Goal: Task Accomplishment & Management: Complete application form

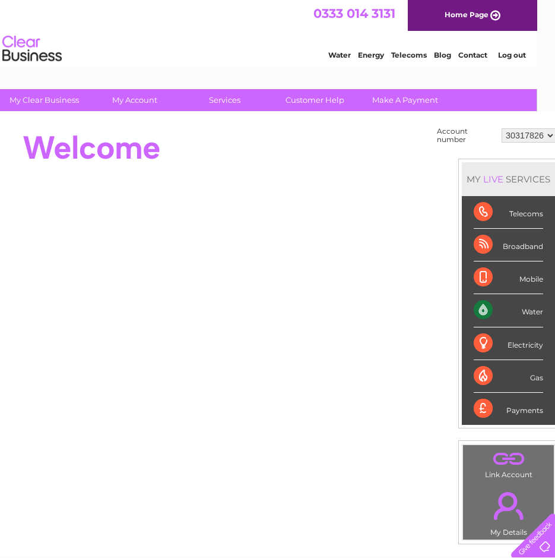
scroll to position [0, 33]
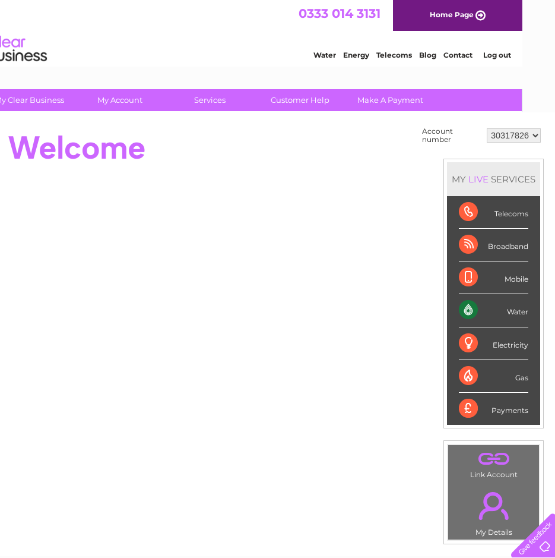
click at [543, 135] on td "30317826" at bounding box center [514, 135] width 60 height 23
click at [540, 135] on select "30317826" at bounding box center [514, 135] width 54 height 14
click at [487, 128] on select "30317826" at bounding box center [514, 135] width 54 height 14
click at [365, 140] on div at bounding box center [195, 148] width 432 height 48
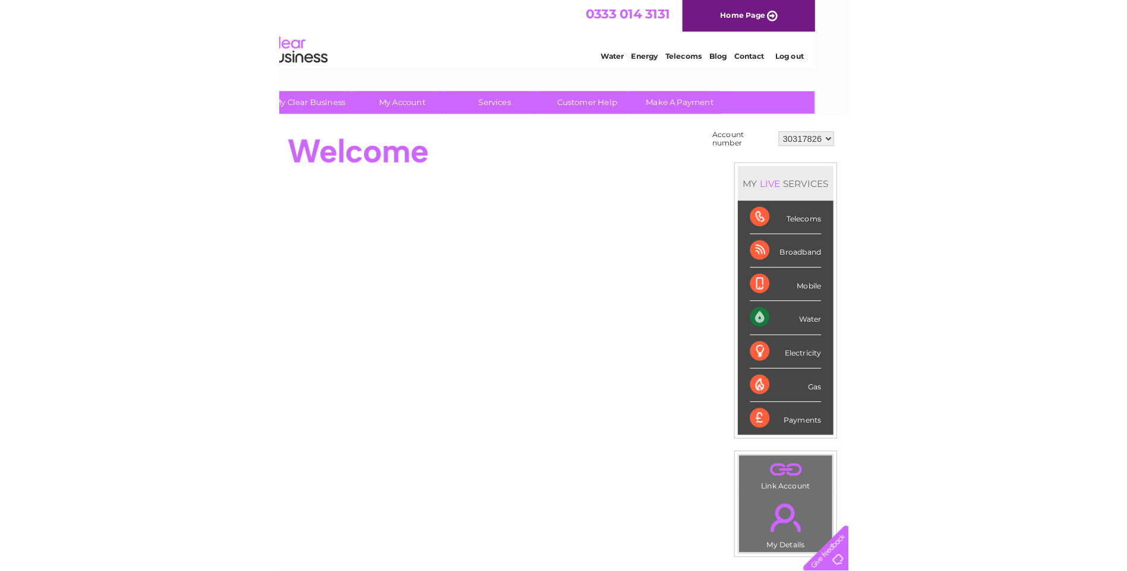
scroll to position [0, 0]
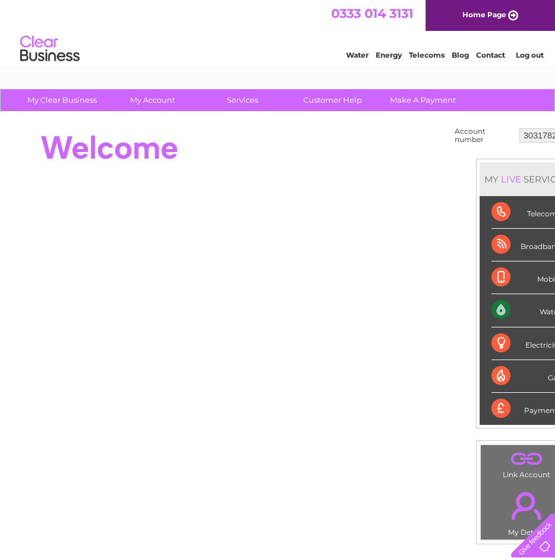
click at [358, 15] on span "0333 014 3131" at bounding box center [372, 13] width 82 height 15
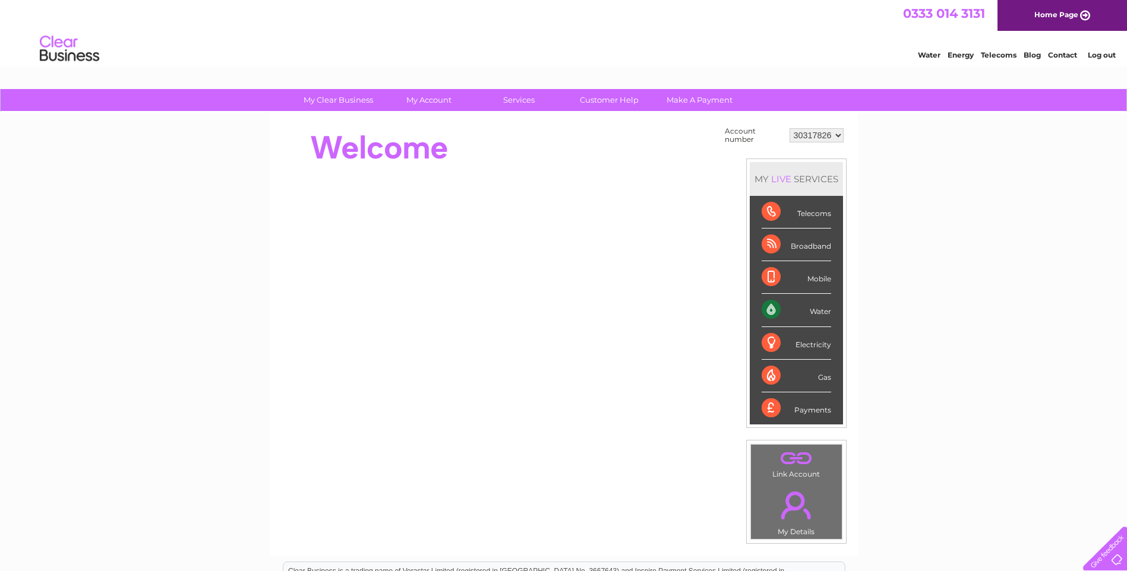
click at [555, 551] on div at bounding box center [1102, 546] width 49 height 49
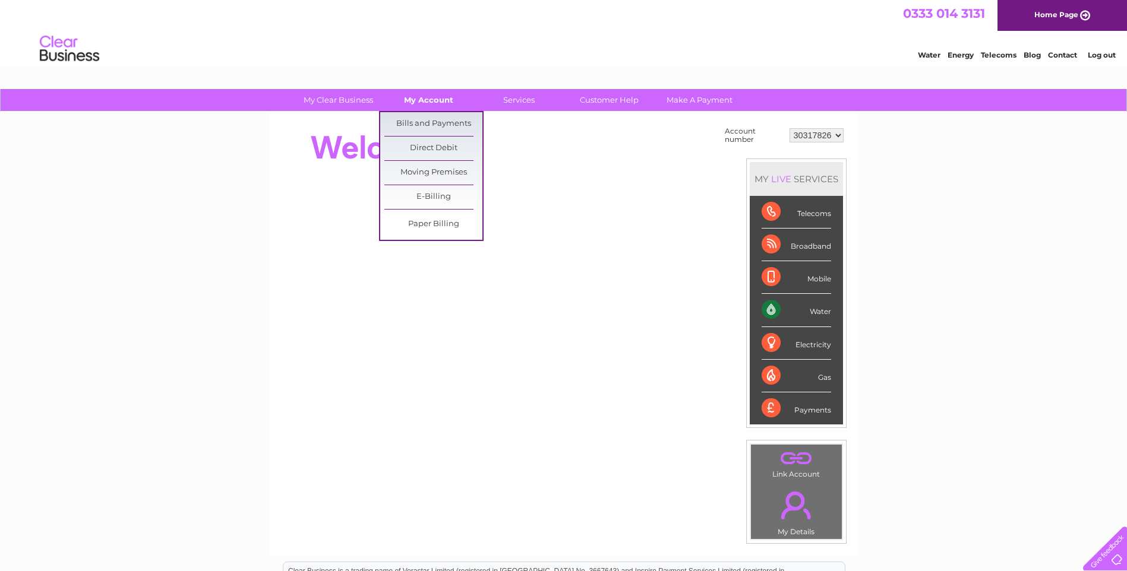
click at [437, 103] on link "My Account" at bounding box center [429, 100] width 98 height 22
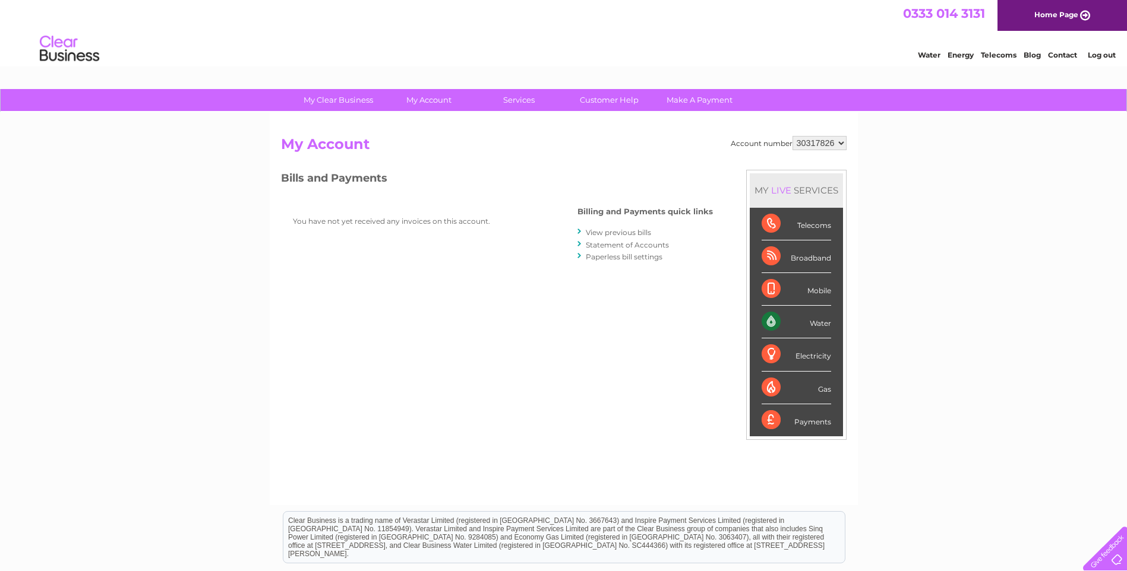
click at [620, 234] on link "View previous bills" at bounding box center [618, 232] width 65 height 9
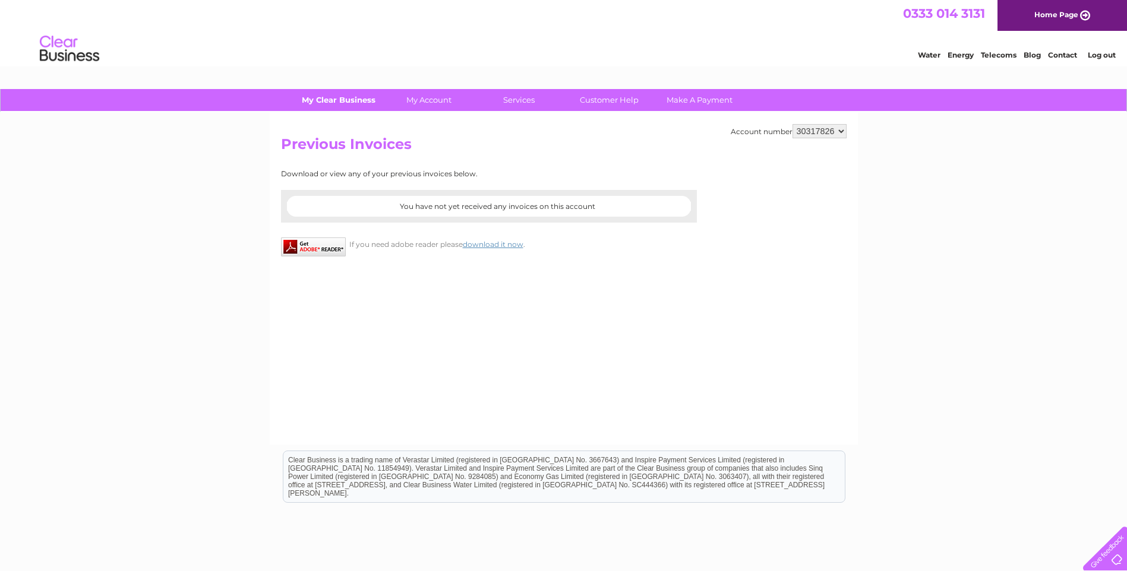
click at [344, 105] on link "My Clear Business" at bounding box center [338, 100] width 98 height 22
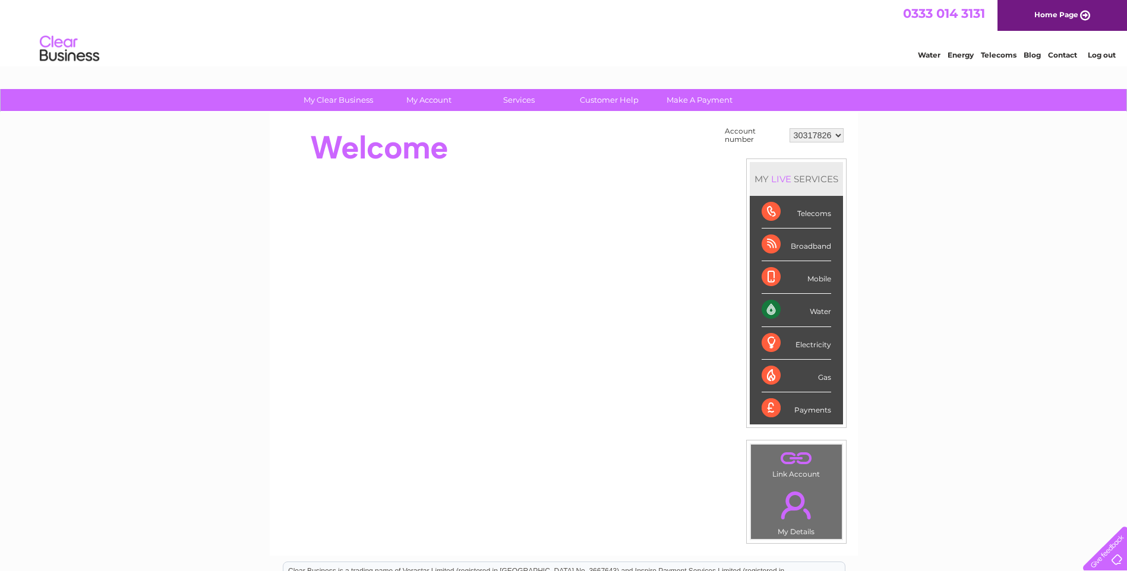
click at [1060, 51] on link "Contact" at bounding box center [1062, 54] width 29 height 9
click at [808, 134] on select "30317826" at bounding box center [816, 135] width 54 height 14
click at [608, 94] on link "Customer Help" at bounding box center [609, 100] width 98 height 22
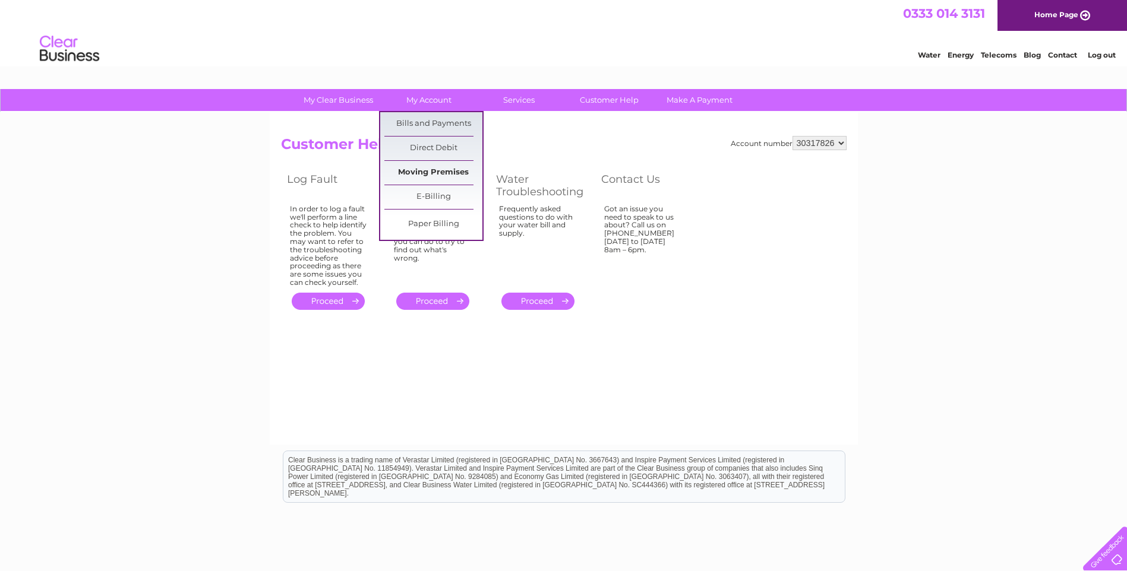
click at [434, 164] on link "Moving Premises" at bounding box center [433, 173] width 98 height 24
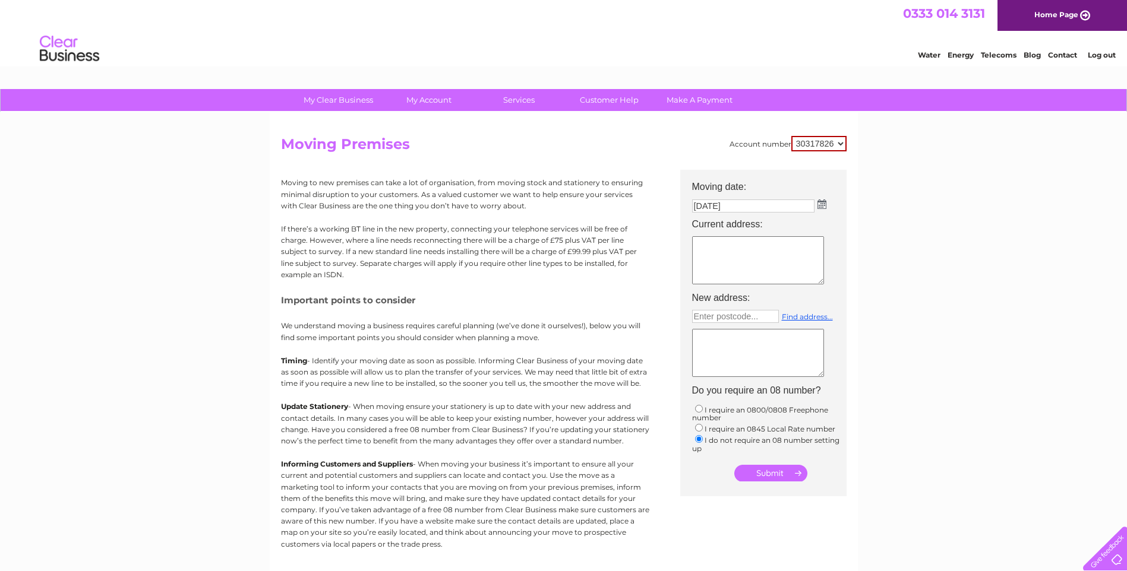
click at [737, 261] on textarea at bounding box center [758, 260] width 132 height 48
click at [823, 144] on select "30317826" at bounding box center [818, 143] width 55 height 15
click at [791, 136] on select "30317826" at bounding box center [818, 143] width 55 height 15
click at [741, 252] on textarea at bounding box center [758, 260] width 132 height 48
type textarea "2 Hope Street"
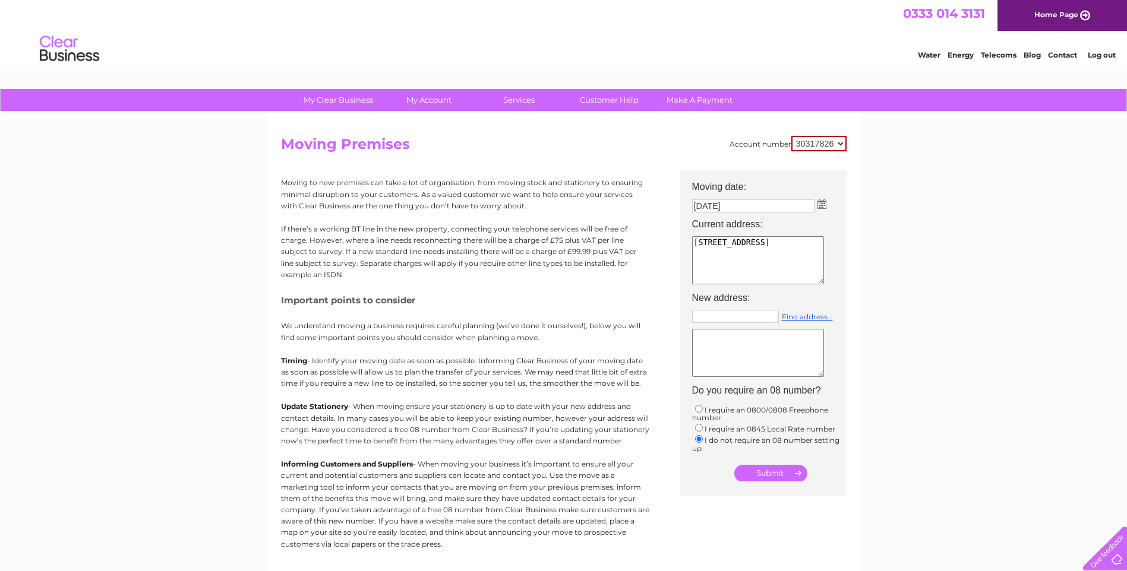
click at [755, 318] on input "text" at bounding box center [735, 316] width 87 height 13
type input "ML11 9EG"
drag, startPoint x: 762, startPoint y: 314, endPoint x: 649, endPoint y: 314, distance: 112.3
click at [663, 314] on div "Account number 30317826 Moving Premises Moving to new premises can take a lot o…" at bounding box center [564, 353] width 566 height 434
type input "Enter postcode..."
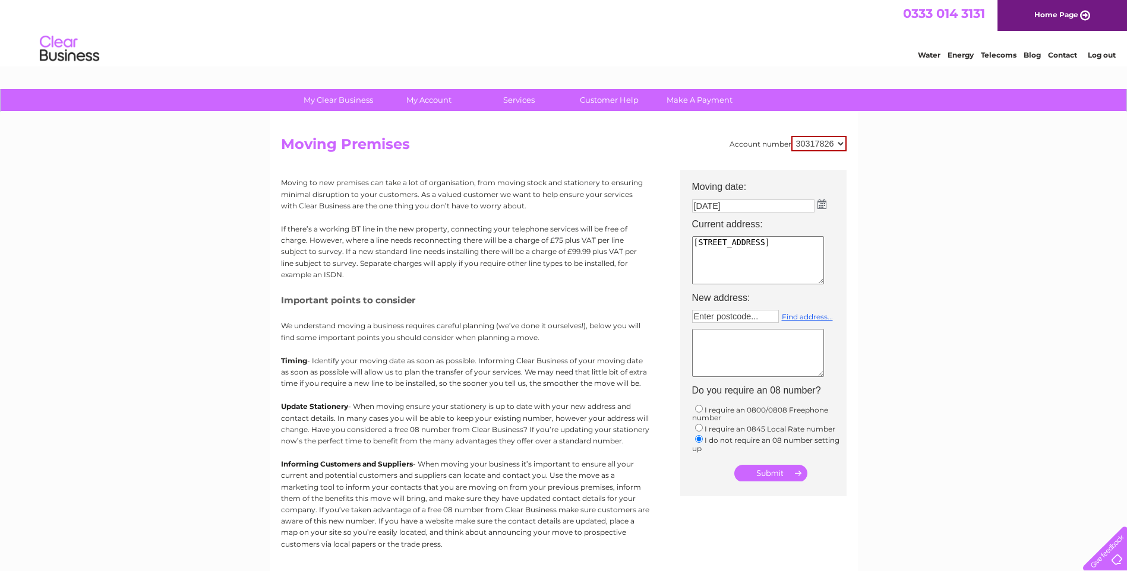
click at [782, 244] on textarea "2 Hope Street" at bounding box center [758, 260] width 132 height 48
type textarea "2 Hope Street ML11 7LZ"
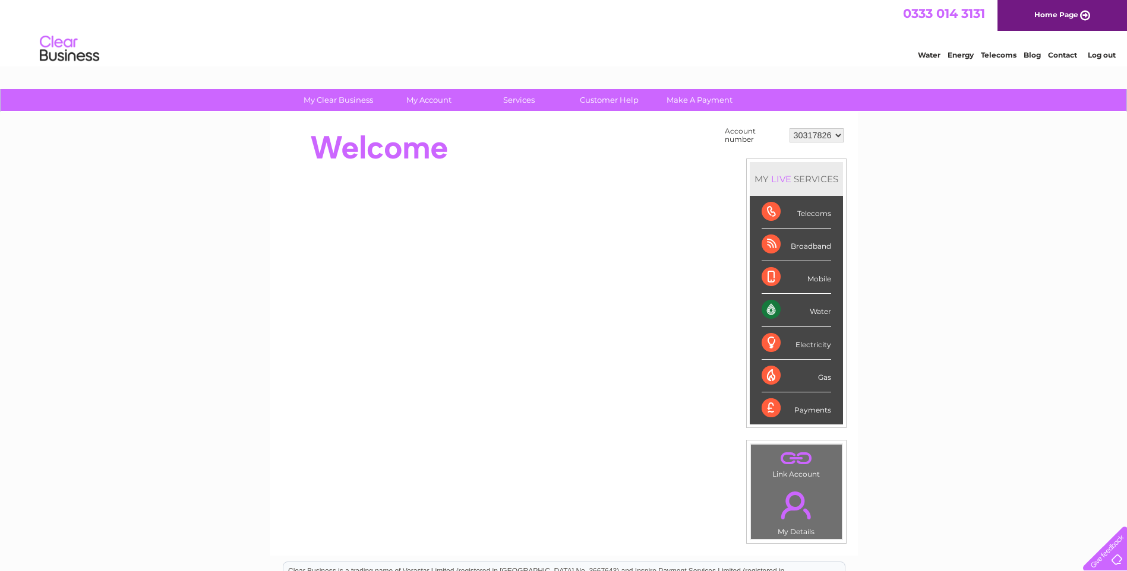
click at [845, 131] on td "30317826" at bounding box center [816, 135] width 60 height 23
click at [842, 134] on select "30317826" at bounding box center [816, 135] width 54 height 14
click at [864, 143] on div "My Clear Business Login Details My Details My Preferences Link Account My Accou…" at bounding box center [563, 424] width 1127 height 670
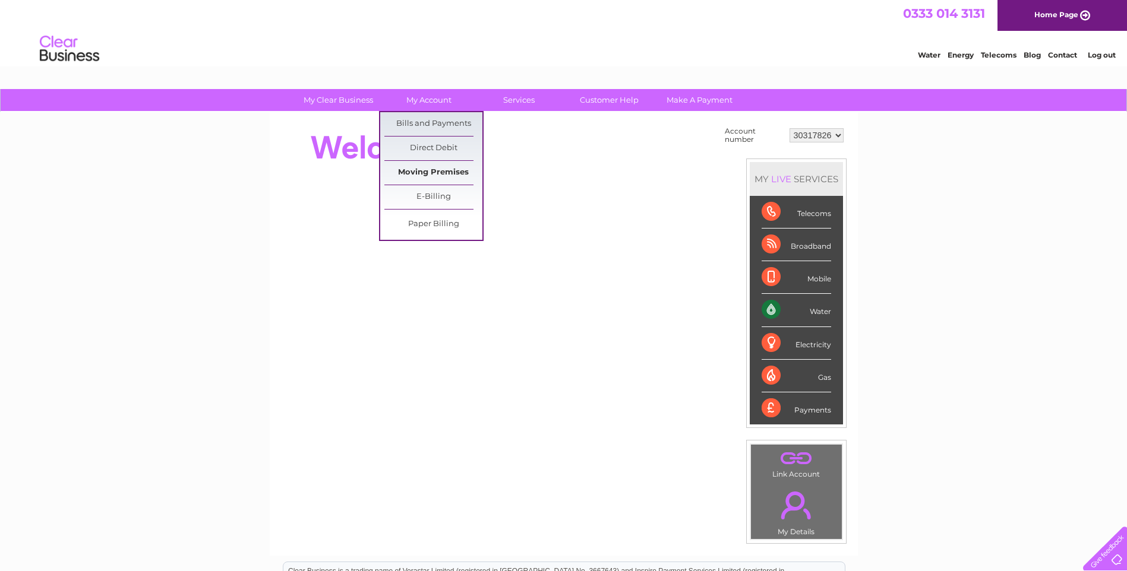
click at [452, 175] on link "Moving Premises" at bounding box center [433, 173] width 98 height 24
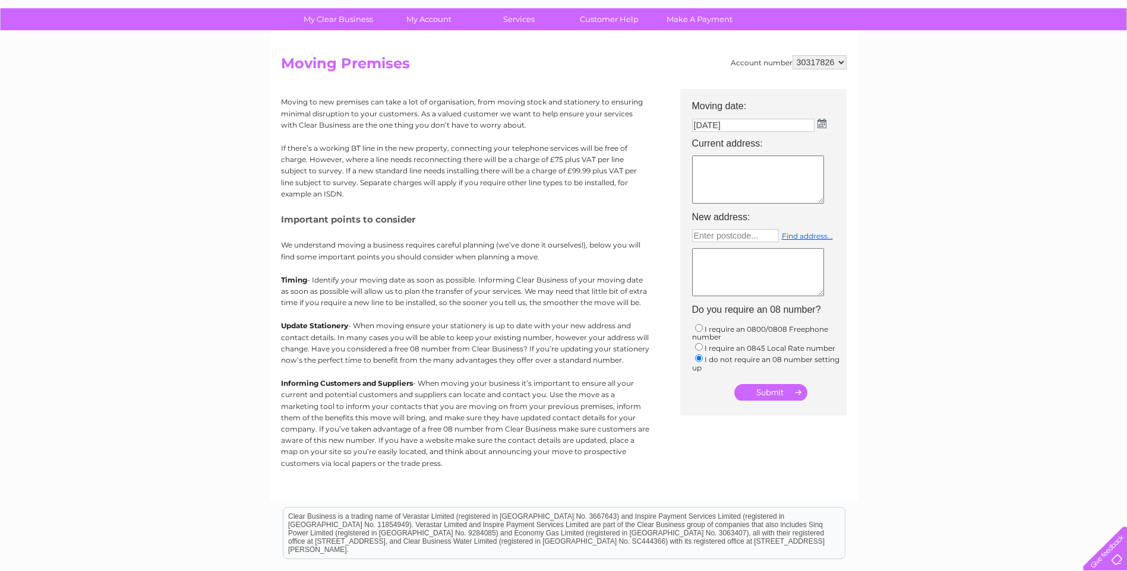
scroll to position [59, 0]
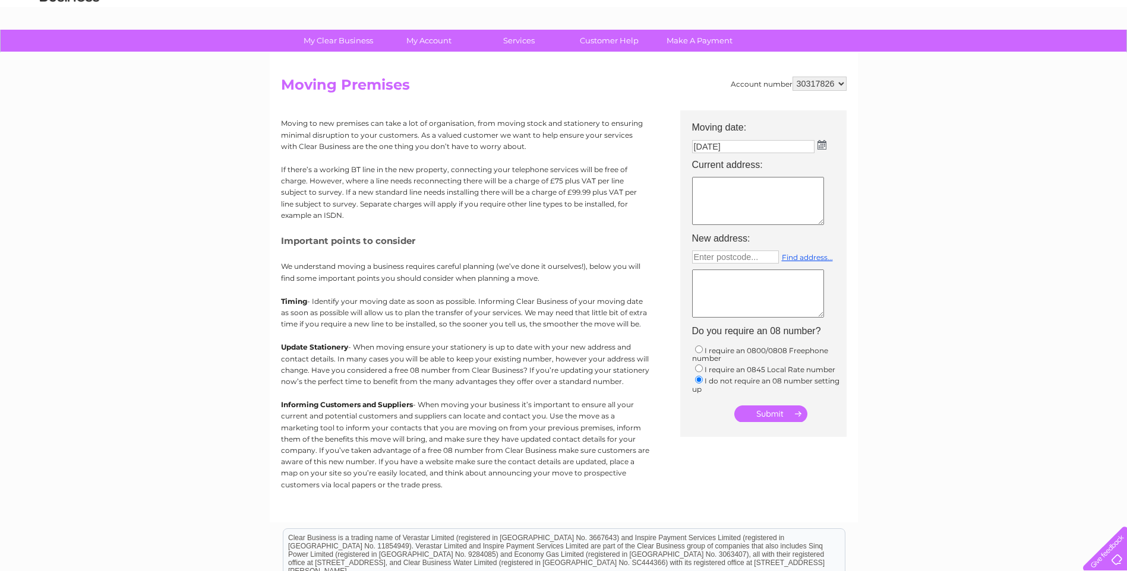
click at [744, 195] on textarea at bounding box center [758, 201] width 132 height 48
type textarea "[STREET_ADDRESS]"
click at [774, 148] on input "[DATE]" at bounding box center [754, 147] width 124 height 14
click at [842, 193] on td "2 Hope street Ml11 7LZ" at bounding box center [769, 202] width 166 height 56
click at [757, 254] on input "text" at bounding box center [735, 257] width 87 height 13
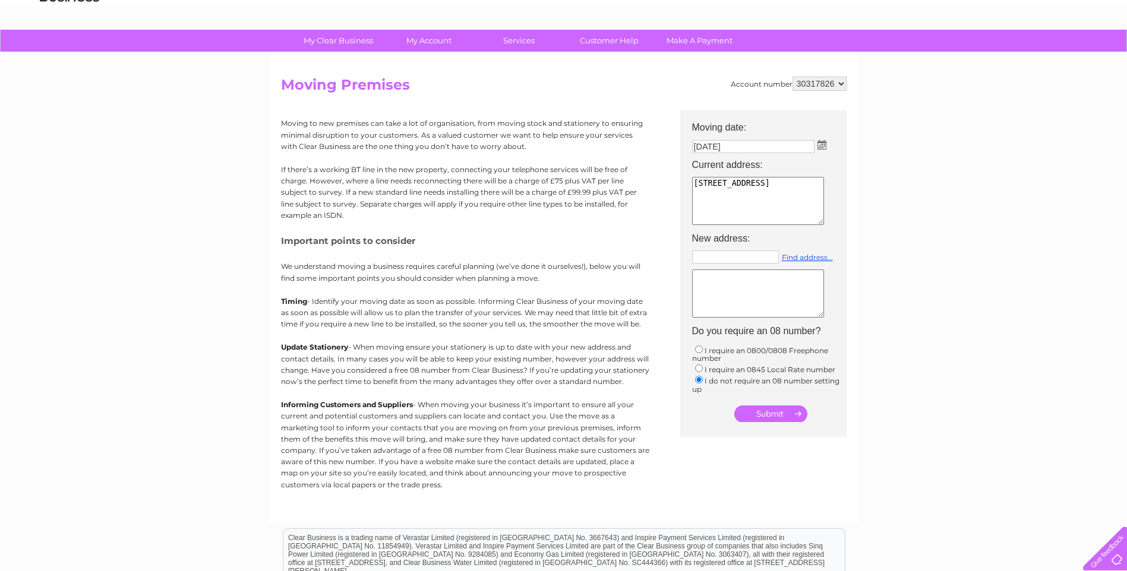
type input "ML11 9EG"
click at [761, 412] on input "submit" at bounding box center [770, 414] width 73 height 17
click at [754, 260] on input "ML11 9EG" at bounding box center [735, 257] width 87 height 13
drag, startPoint x: 754, startPoint y: 260, endPoint x: 659, endPoint y: 256, distance: 95.1
click at [662, 254] on div "Account number 30317826 Moving Premises Moving to new premises can take a lot o…" at bounding box center [564, 294] width 566 height 434
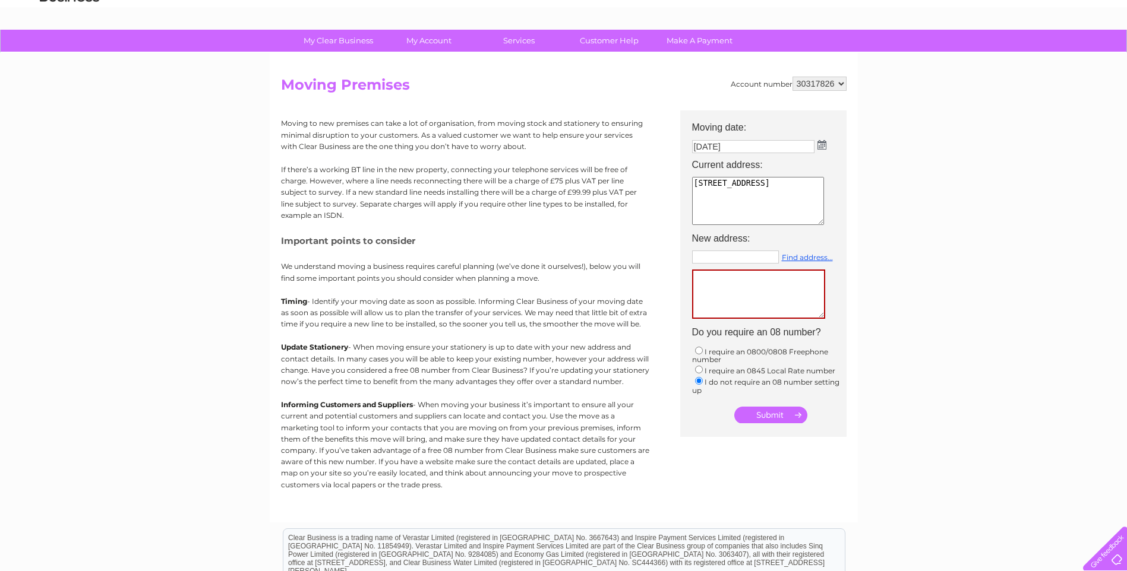
type input "Enter postcode..."
click at [500, 274] on p "We understand moving a business requires careful planning (we’ve done it oursel…" at bounding box center [465, 272] width 368 height 23
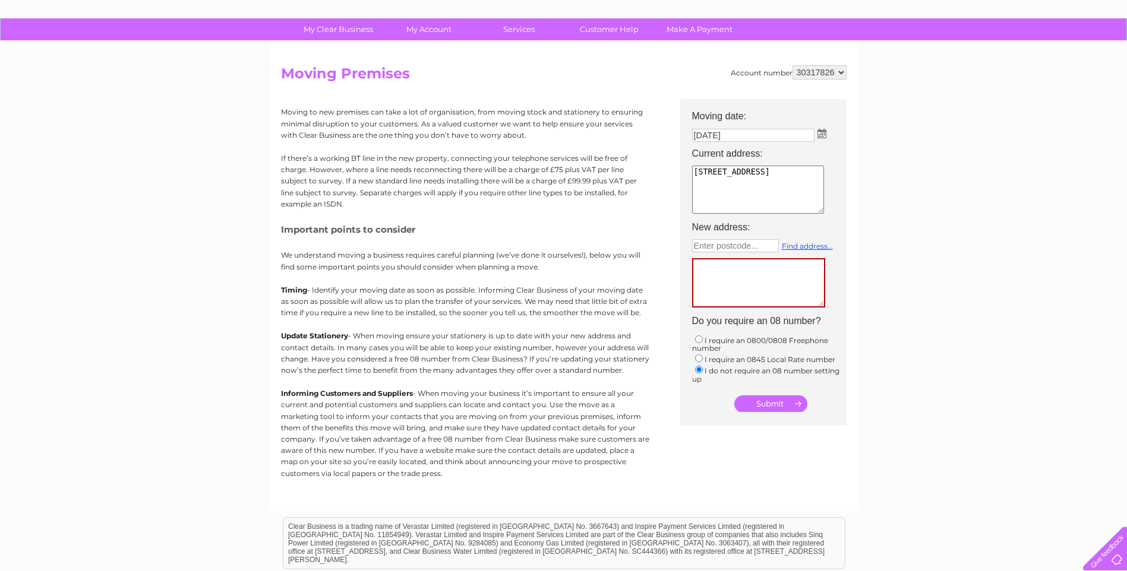
scroll to position [0, 0]
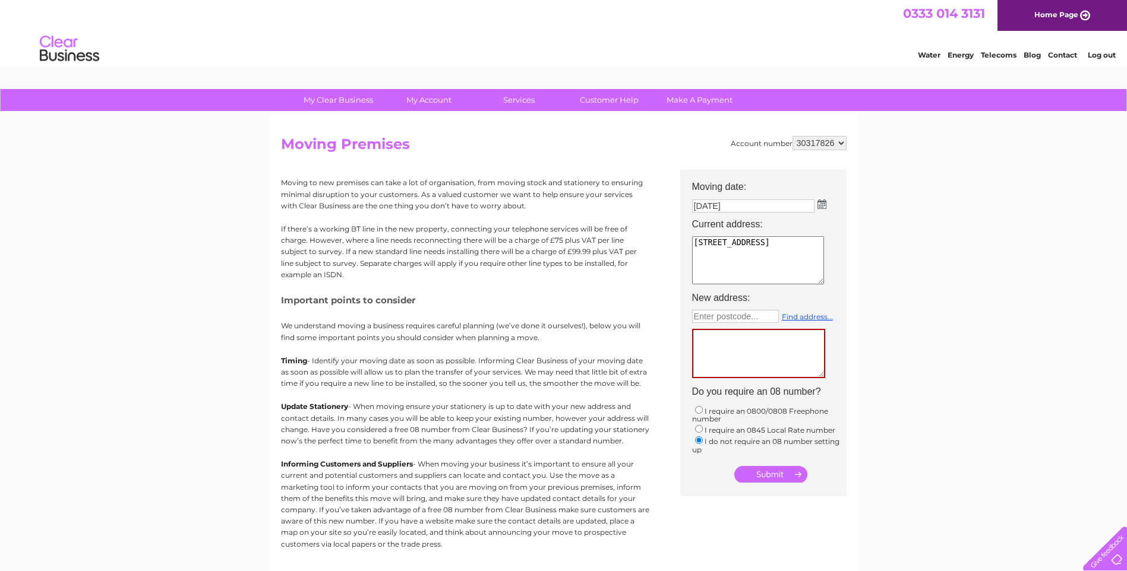
click at [836, 140] on select "30317826" at bounding box center [819, 143] width 54 height 14
click at [792, 136] on select "30317826" at bounding box center [819, 143] width 54 height 14
click at [835, 143] on select "30317826" at bounding box center [819, 143] width 54 height 14
click at [792, 136] on select "30317826" at bounding box center [819, 143] width 54 height 14
drag, startPoint x: 766, startPoint y: 353, endPoint x: 754, endPoint y: 345, distance: 14.0
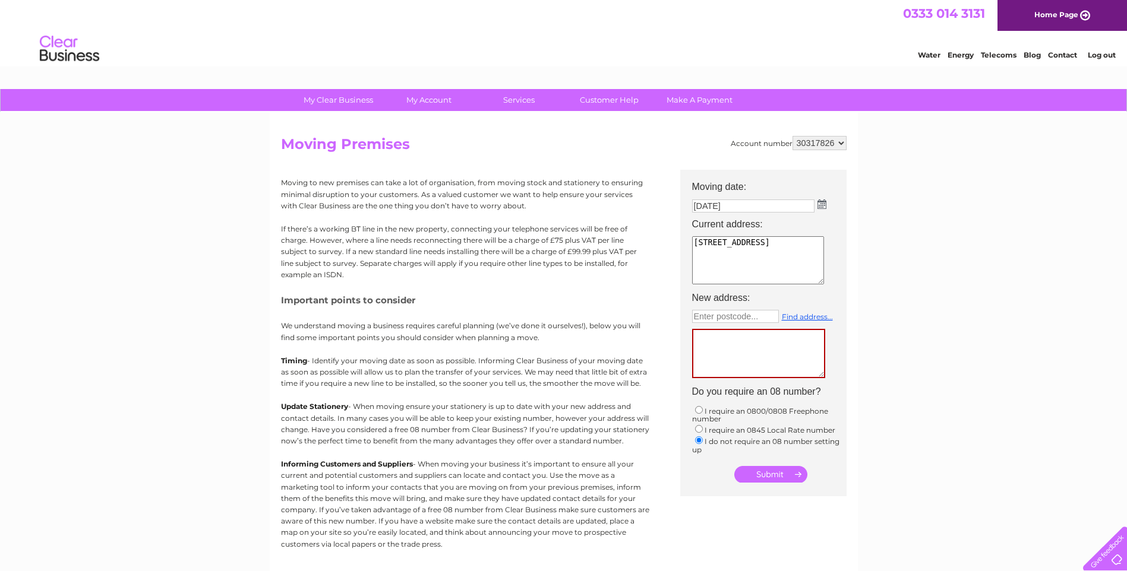
click at [766, 353] on textarea at bounding box center [758, 353] width 133 height 49
click at [729, 308] on td "Enter postcode... Find address..." at bounding box center [769, 345] width 166 height 76
click at [733, 317] on input "text" at bounding box center [735, 316] width 87 height 13
type input "ML11 9EG"
click at [718, 346] on textarea at bounding box center [758, 353] width 133 height 49
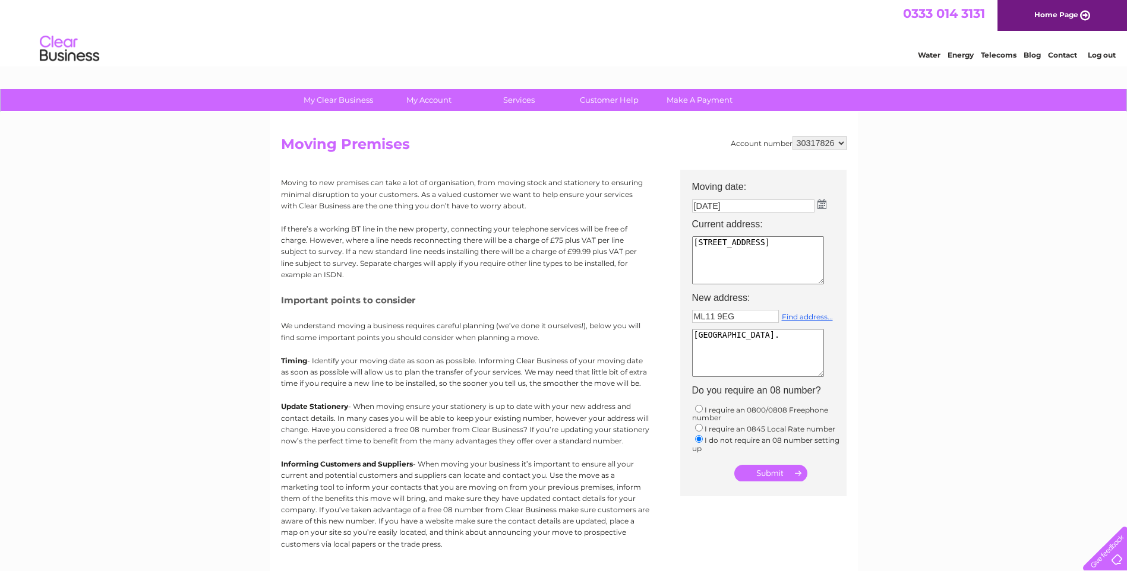
type textarea "Castlebank Horticulture Centre St."
click at [862, 367] on div "My Clear Business Login Details My Details My Preferences Link Account My Accou…" at bounding box center [563, 437] width 1127 height 696
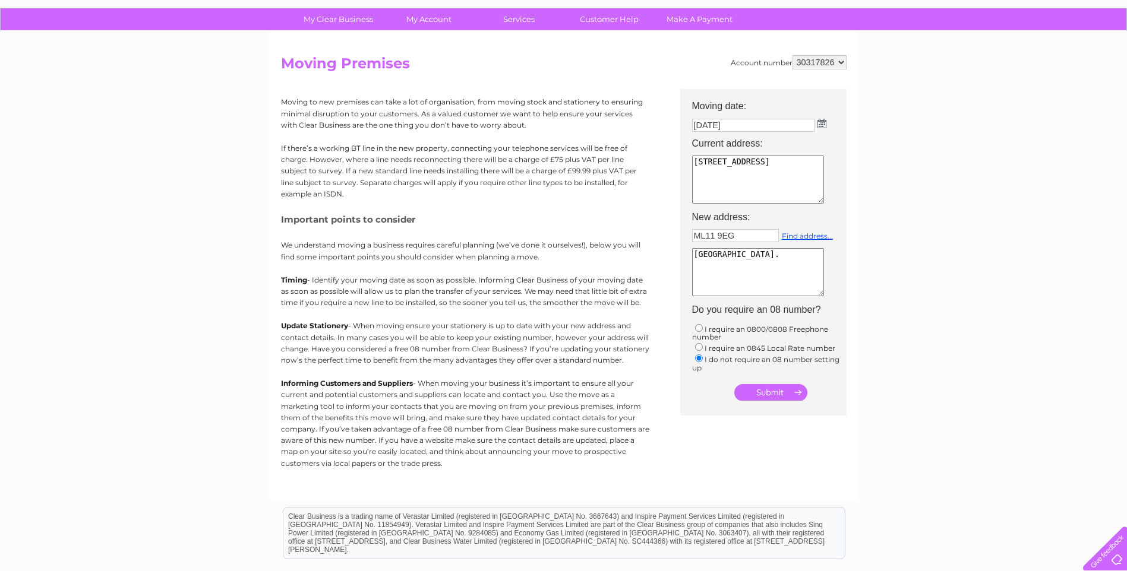
scroll to position [119, 0]
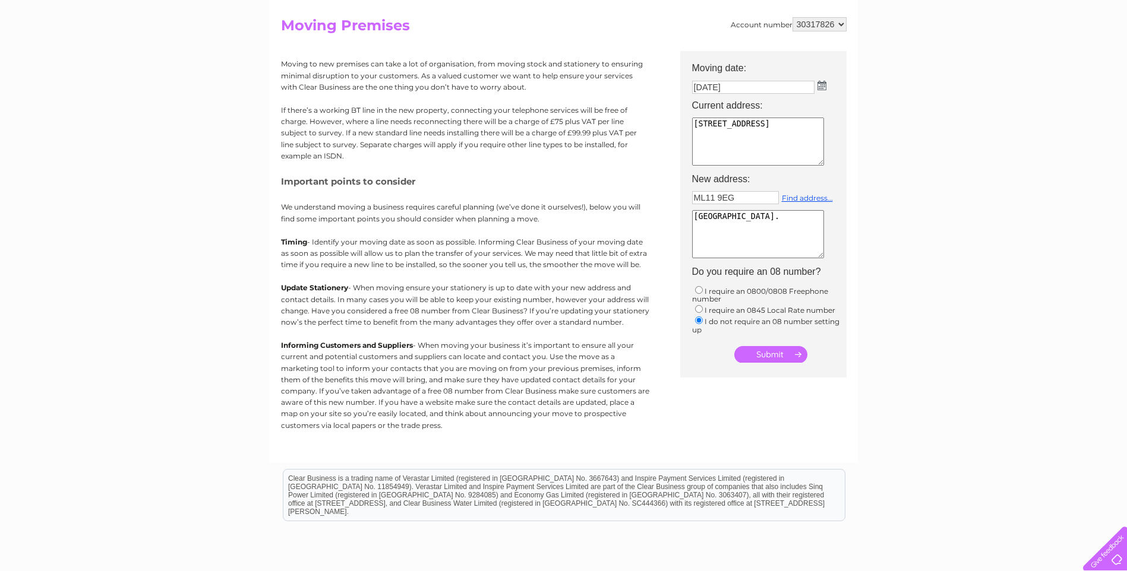
click at [785, 358] on input "submit" at bounding box center [770, 354] width 73 height 17
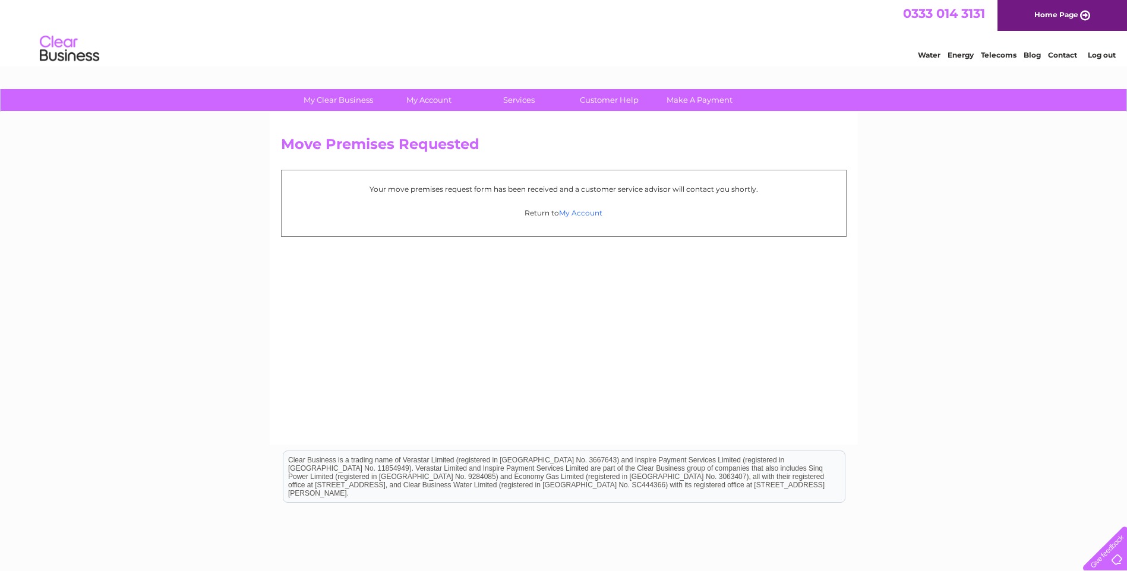
click at [593, 215] on link "My Account" at bounding box center [580, 213] width 43 height 9
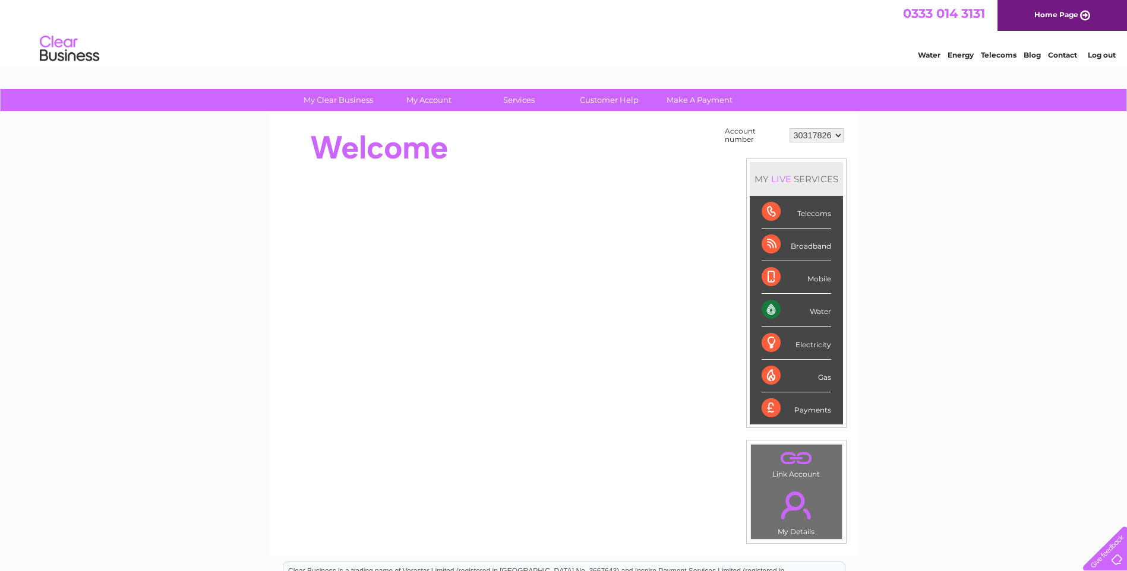
click at [819, 135] on select "30317826" at bounding box center [816, 135] width 54 height 14
click at [789, 128] on select "30317826" at bounding box center [816, 135] width 54 height 14
click at [812, 129] on select "30317826" at bounding box center [816, 135] width 54 height 14
click at [809, 130] on select "30317826" at bounding box center [816, 135] width 54 height 14
click at [814, 132] on select "30317826" at bounding box center [816, 135] width 54 height 14
